Goal: Find specific fact: Locate a discrete piece of known information

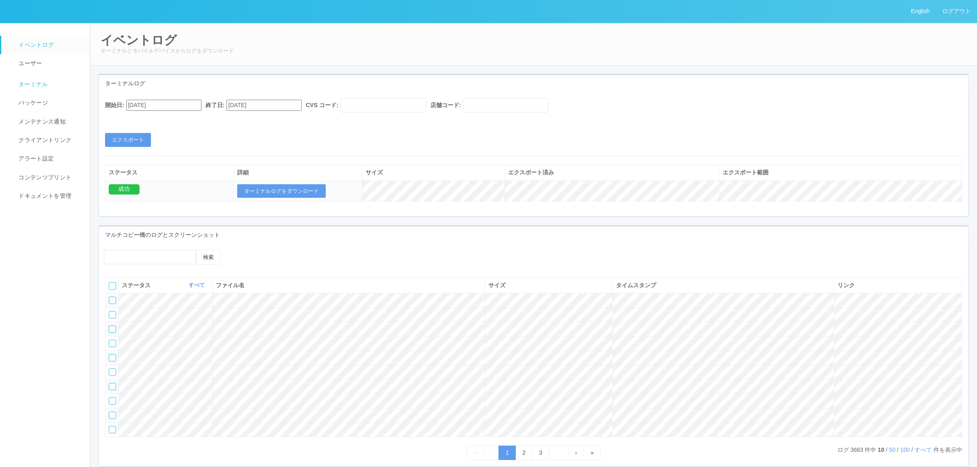
click at [29, 84] on span "ターミナル" at bounding box center [32, 84] width 32 height 7
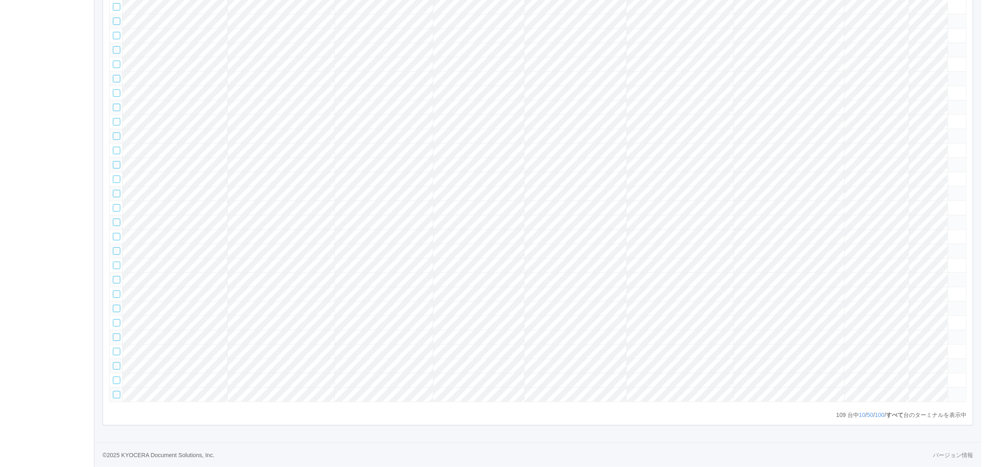
scroll to position [1796, 0]
click at [897, 158] on tr at bounding box center [533, 165] width 857 height 14
click at [947, 161] on icon at bounding box center [947, 161] width 0 height 0
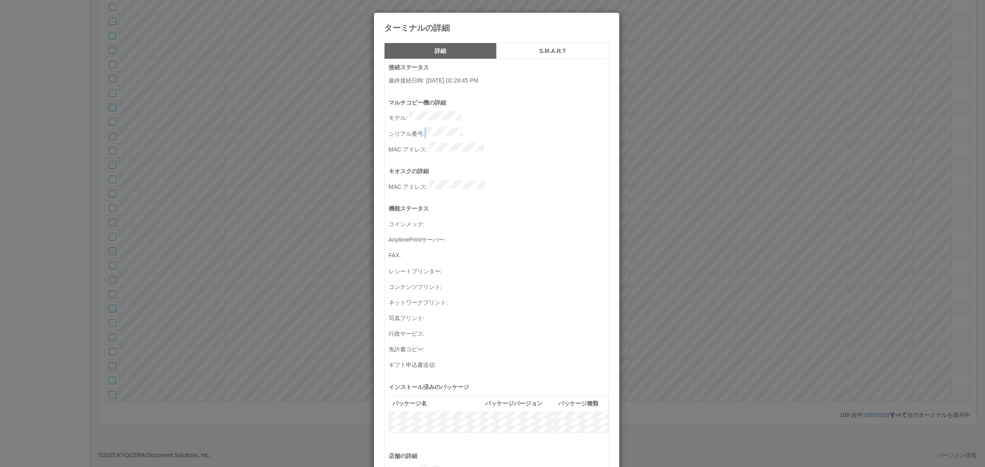
drag, startPoint x: 423, startPoint y: 129, endPoint x: 513, endPoint y: 126, distance: 90.3
click at [517, 128] on p "シリアル番号 :" at bounding box center [499, 132] width 220 height 11
copy p
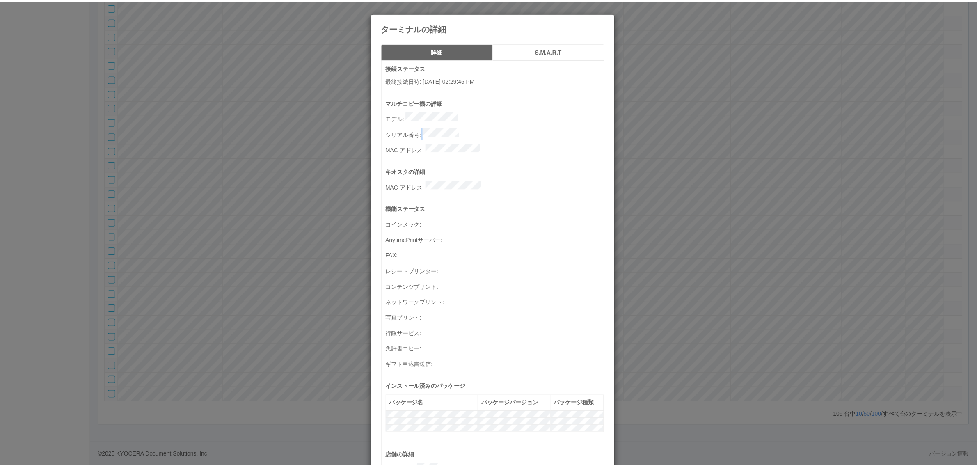
scroll to position [269, 0]
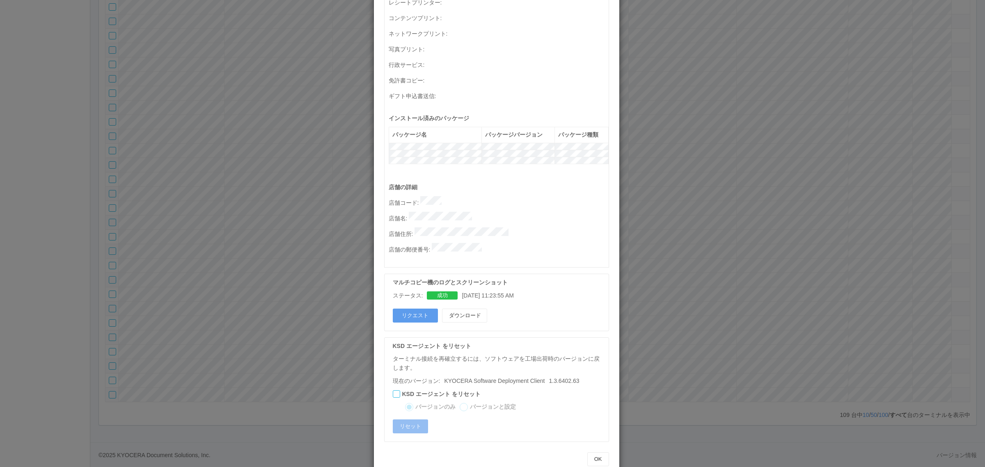
click at [495, 212] on p "店舗名 :" at bounding box center [499, 217] width 220 height 11
drag, startPoint x: 403, startPoint y: 204, endPoint x: 405, endPoint y: 210, distance: 6.4
click at [403, 212] on p "店舗名 :" at bounding box center [499, 217] width 220 height 11
drag, startPoint x: 405, startPoint y: 204, endPoint x: 476, endPoint y: 206, distance: 71.4
click at [485, 212] on p "店舗名 :" at bounding box center [499, 217] width 220 height 11
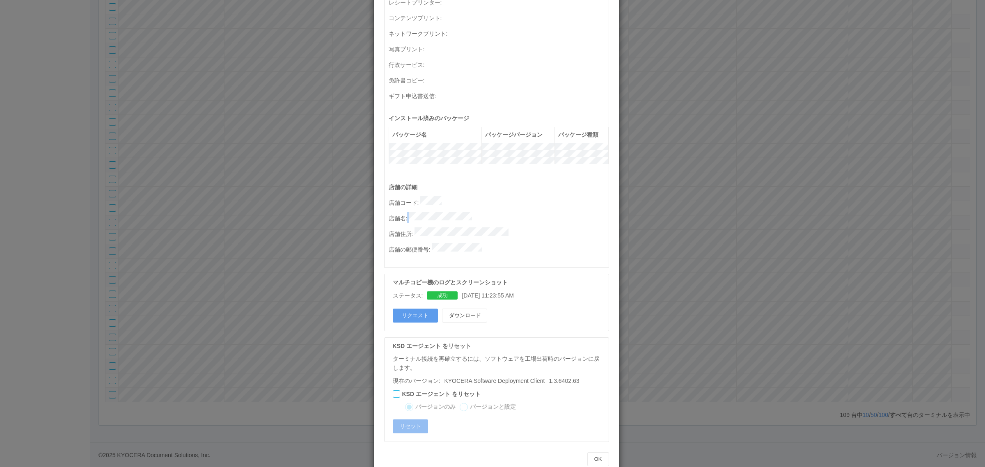
copy p
drag, startPoint x: 284, startPoint y: 286, endPoint x: 276, endPoint y: 286, distance: 7.8
click at [284, 286] on div "ターミナルの詳細 詳細 S.M.A.R.T 接続ステータス 最終接続日時 : [DATE] 02:29:45 PM マルチコピー機の詳細 モデル : シリアル…" at bounding box center [492, 233] width 985 height 467
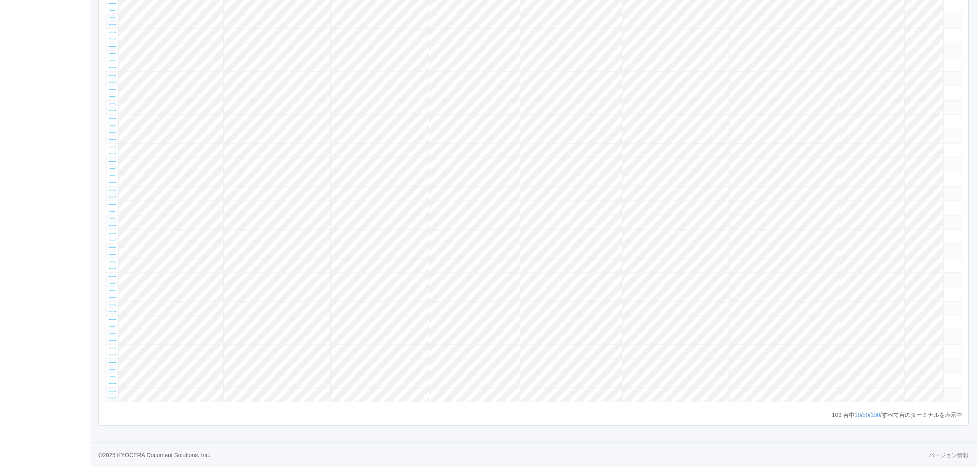
scroll to position [1796, 0]
